Goal: Information Seeking & Learning: Learn about a topic

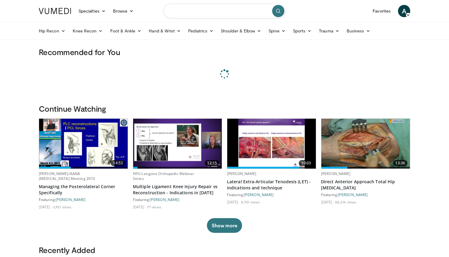
click at [210, 12] on input "Search topics, interventions" at bounding box center [224, 11] width 122 height 15
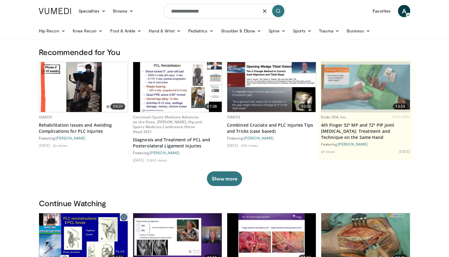
type input "**********"
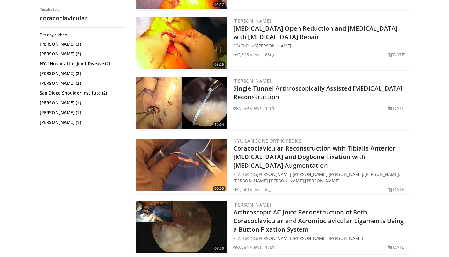
scroll to position [235, 0]
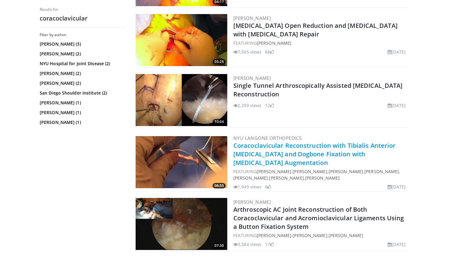
click at [269, 149] on link "Coracoclavicular Reconstruction with Tibialis Anterior [MEDICAL_DATA] and Dogbo…" at bounding box center [314, 153] width 162 height 25
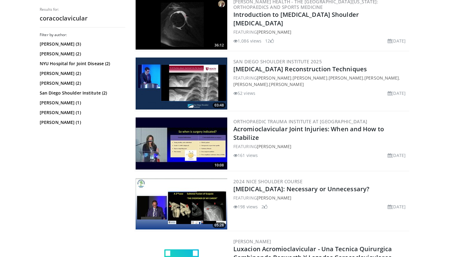
scroll to position [854, 0]
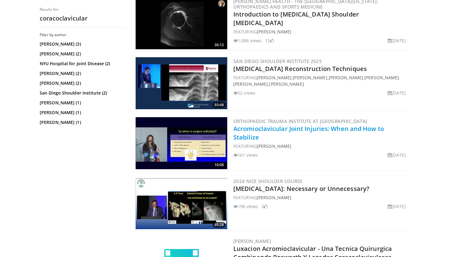
click at [308, 125] on link "Acromioclavicular Joint Injuries: When and How to Stabilize" at bounding box center [308, 132] width 151 height 17
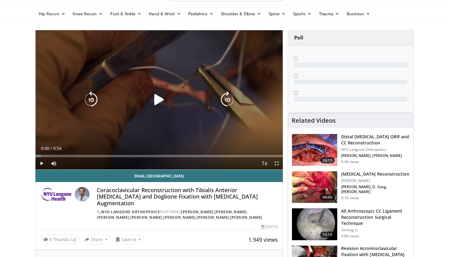
scroll to position [18, 0]
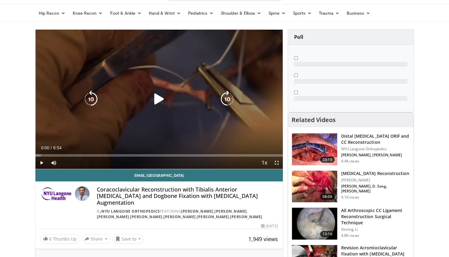
click at [161, 99] on icon "Video Player" at bounding box center [159, 98] width 17 height 17
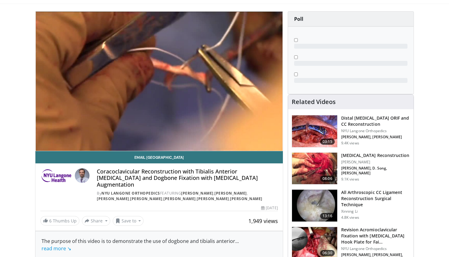
scroll to position [24, 0]
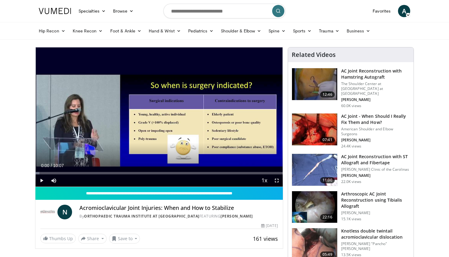
click at [41, 179] on span "Video Player" at bounding box center [41, 180] width 12 height 12
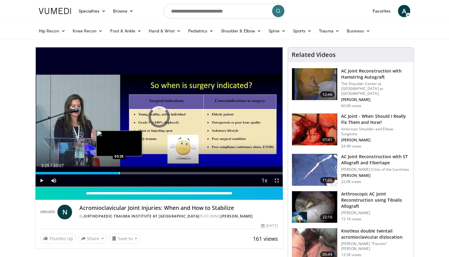
click at [119, 171] on div "Loaded : 1.61% 01:18 03:25" at bounding box center [158, 171] width 247 height 6
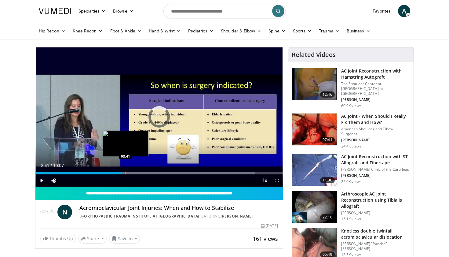
click at [126, 172] on div "Progress Bar" at bounding box center [126, 173] width 1 height 2
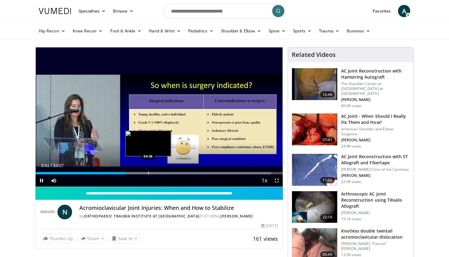
click at [148, 172] on div "Progress Bar" at bounding box center [148, 173] width 1 height 2
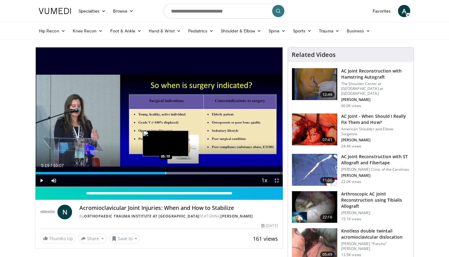
click at [166, 174] on div "Progress Bar" at bounding box center [166, 173] width 1 height 2
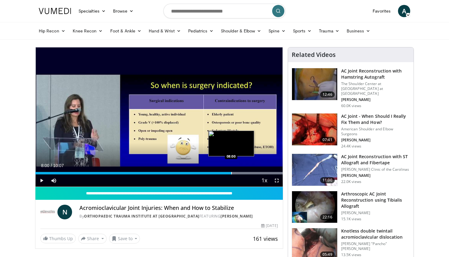
click at [231, 172] on div "Progress Bar" at bounding box center [231, 173] width 1 height 2
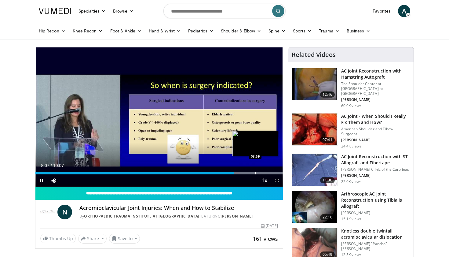
click at [255, 172] on div "Progress Bar" at bounding box center [255, 173] width 1 height 2
click at [263, 173] on div "Progress Bar" at bounding box center [263, 173] width 1 height 2
click at [270, 173] on div "Progress Bar" at bounding box center [270, 173] width 1 height 2
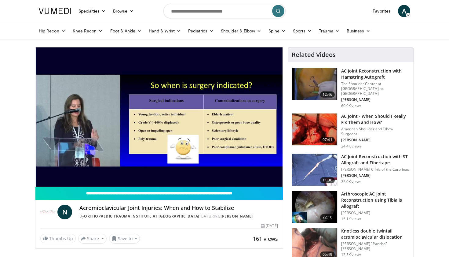
click at [363, 115] on h3 "AC Joint - When Should I Really Fix Them and How?" at bounding box center [375, 119] width 69 height 12
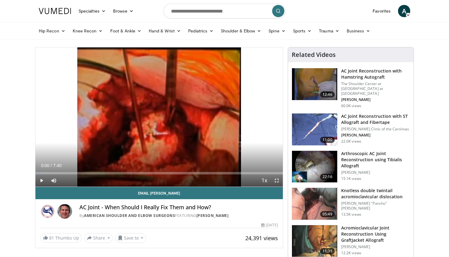
click at [359, 76] on h3 "AC Joint Reconstruction with Hamstring Autograft" at bounding box center [375, 74] width 69 height 12
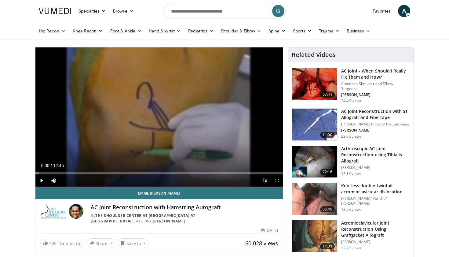
click at [353, 155] on h3 "Arthroscopic AC Joint Reconstruction using Tibialis Allograft" at bounding box center [375, 154] width 69 height 18
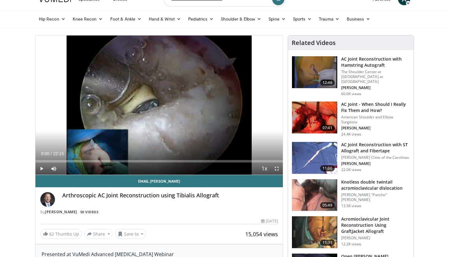
scroll to position [18, 0]
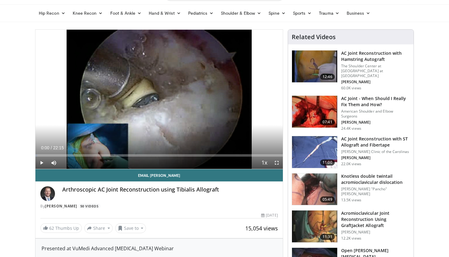
click at [360, 220] on h3 "Acromioclavicular Joint Reconstruction Using GraftJacket Allograft" at bounding box center [375, 219] width 69 height 18
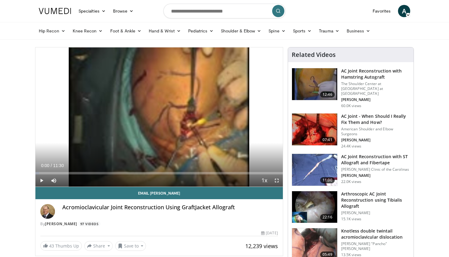
click at [361, 114] on h3 "AC Joint - When Should I Really Fix Them and How?" at bounding box center [375, 119] width 69 height 12
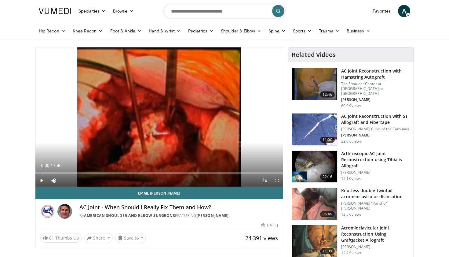
click at [369, 155] on h3 "Arthroscopic AC Joint Reconstruction using Tibialis Allograft" at bounding box center [375, 159] width 69 height 18
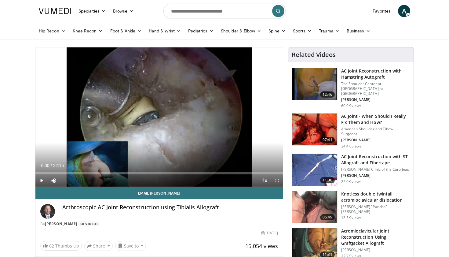
click at [199, 3] on form at bounding box center [224, 11] width 122 height 22
click at [199, 10] on input "Search topics, interventions" at bounding box center [224, 11] width 122 height 15
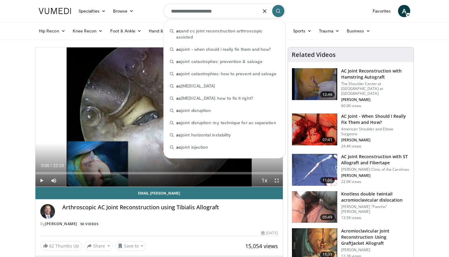
type input "**********"
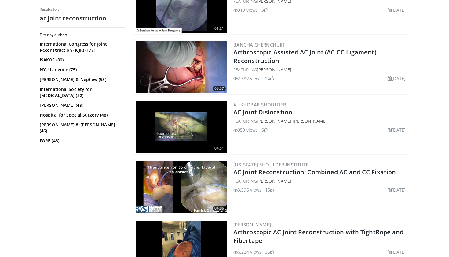
scroll to position [337, 0]
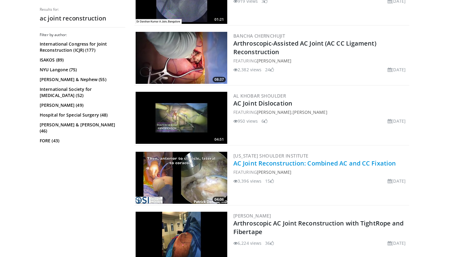
click at [302, 163] on link "AC Joint Reconstruction: Combined AC and CC Fixation" at bounding box center [314, 163] width 163 height 8
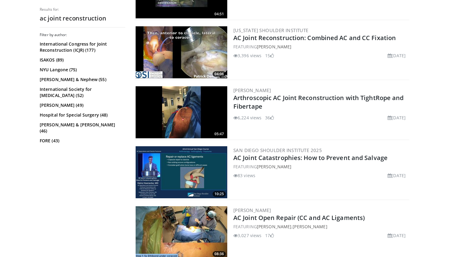
scroll to position [462, 0]
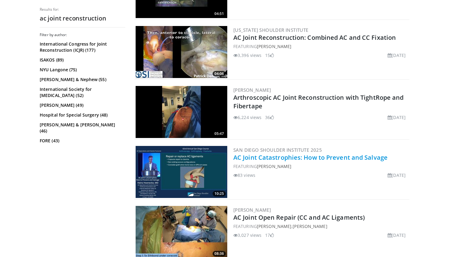
click at [294, 159] on link "AC Joint Catastrophies: How to Prevent and Salvage" at bounding box center [310, 157] width 154 height 8
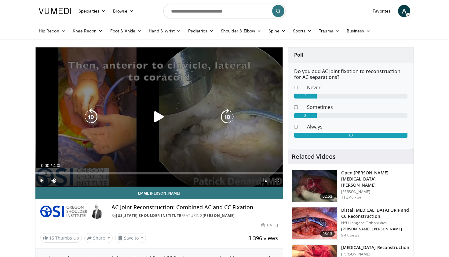
click at [158, 119] on icon "Video Player" at bounding box center [159, 116] width 17 height 17
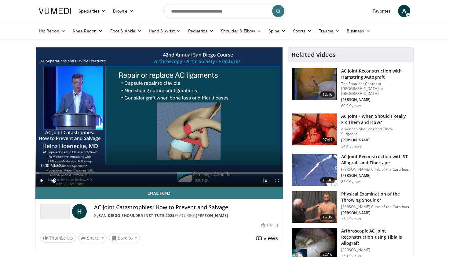
click at [43, 181] on span "Video Player" at bounding box center [41, 180] width 12 height 12
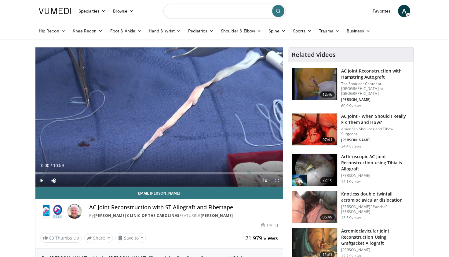
click at [202, 12] on input "Search topics, interventions" at bounding box center [224, 11] width 122 height 15
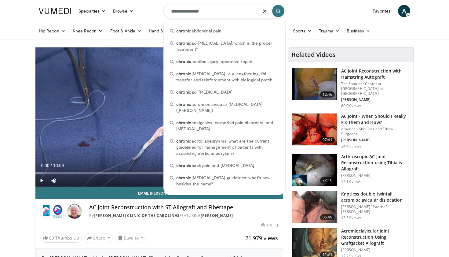
type input "**********"
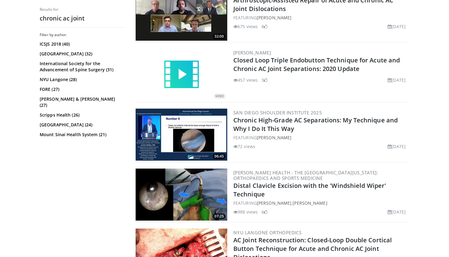
scroll to position [863, 0]
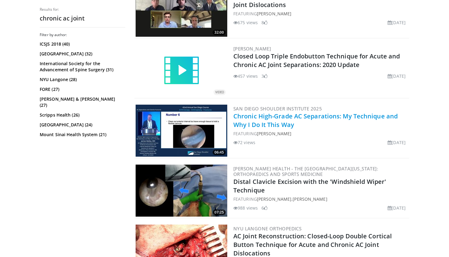
click at [282, 120] on link "Chronic High-Grade AC Separations: My Technique and Why I Do It This Way" at bounding box center [315, 120] width 164 height 17
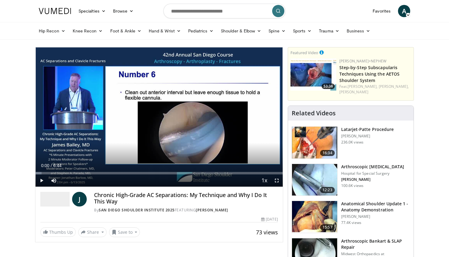
click at [42, 178] on span "Video Player" at bounding box center [41, 180] width 12 height 12
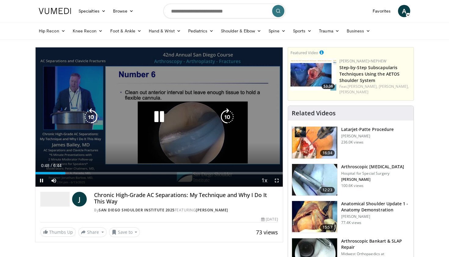
click at [159, 118] on icon "Video Player" at bounding box center [159, 116] width 17 height 17
click at [159, 116] on icon "Video Player" at bounding box center [159, 116] width 17 height 17
click at [158, 118] on icon "Video Player" at bounding box center [159, 116] width 17 height 17
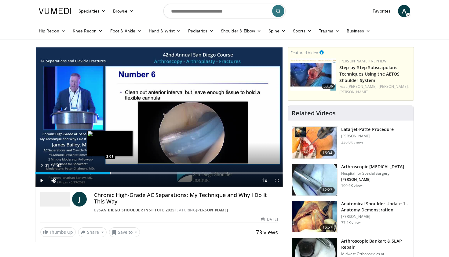
click at [110, 174] on div "Progress Bar" at bounding box center [110, 173] width 1 height 2
click at [105, 173] on div "Progress Bar" at bounding box center [105, 173] width 1 height 2
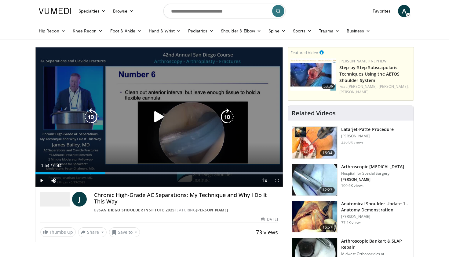
click at [159, 116] on icon "Video Player" at bounding box center [159, 116] width 17 height 17
